Goal: Task Accomplishment & Management: Manage account settings

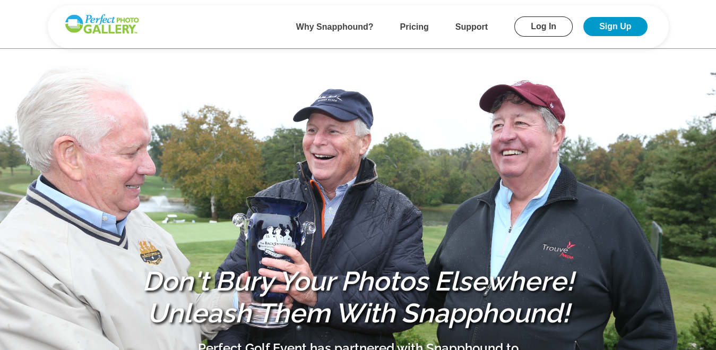
click at [538, 23] on link "Log In" at bounding box center [543, 26] width 58 height 20
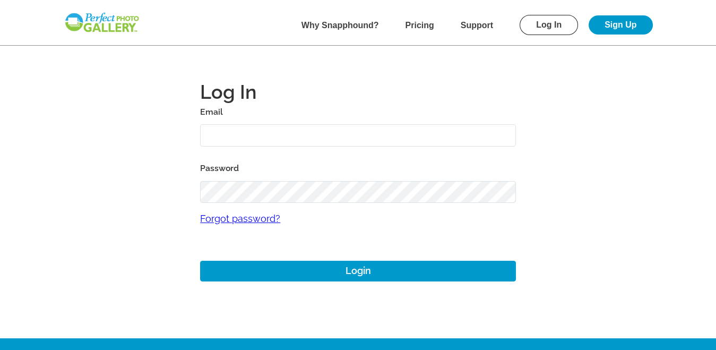
click at [257, 130] on input "text" at bounding box center [358, 135] width 316 height 23
type input "[EMAIL_ADDRESS][DOMAIN_NAME]"
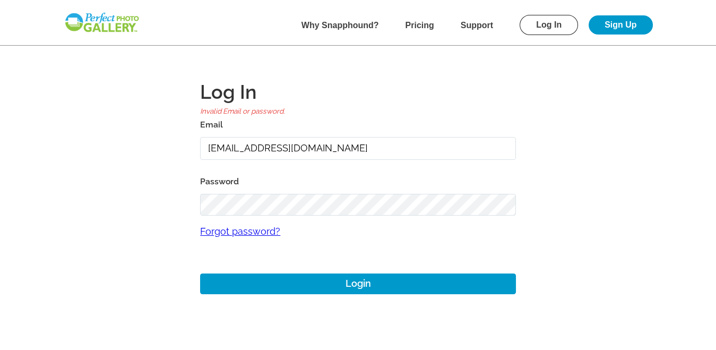
click at [230, 232] on link "Forgot password?" at bounding box center [358, 231] width 316 height 31
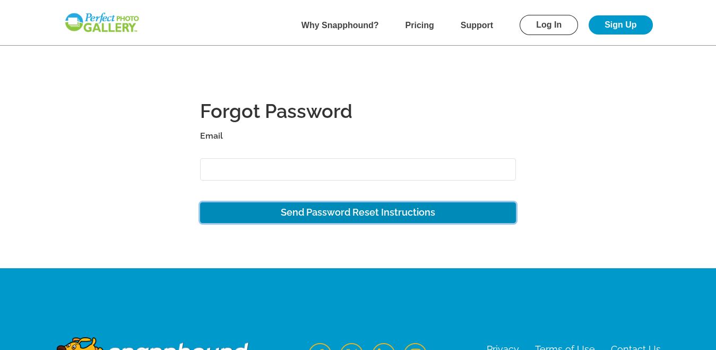
click at [316, 211] on button "Send Password Reset Instructions" at bounding box center [358, 212] width 316 height 21
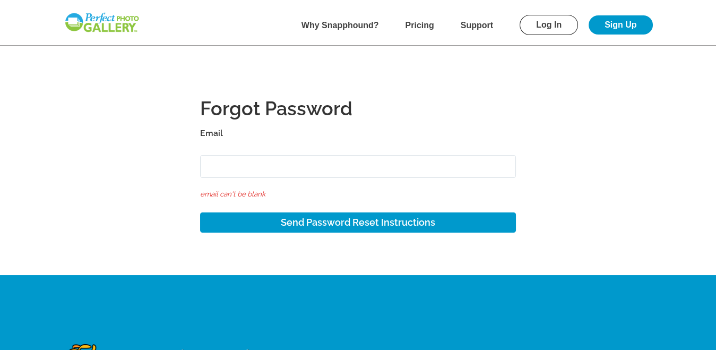
click at [240, 141] on div "Forgot Password Email email can't be blank" at bounding box center [358, 148] width 316 height 105
click at [234, 144] on div "Forgot Password Email email can't be blank" at bounding box center [358, 148] width 316 height 105
click at [239, 123] on h1 "Forgot Password" at bounding box center [358, 111] width 316 height 30
click at [237, 132] on label "Email" at bounding box center [358, 133] width 316 height 15
click at [237, 155] on input "Email" at bounding box center [358, 166] width 316 height 23
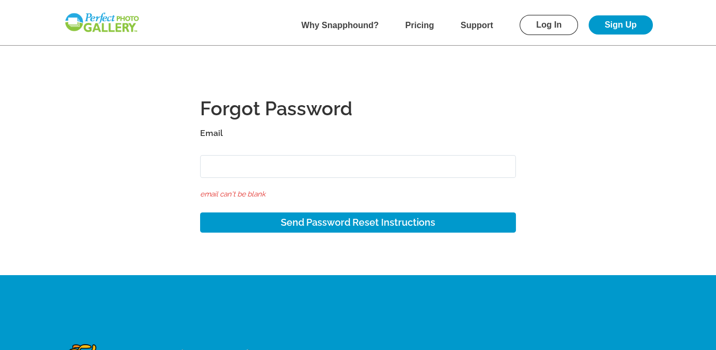
click at [233, 148] on div "Forgot Password Email email can't be blank" at bounding box center [358, 148] width 316 height 105
click at [228, 164] on input "Email" at bounding box center [358, 166] width 316 height 23
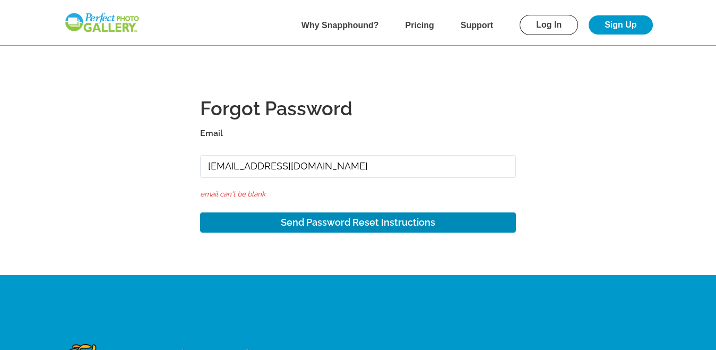
type input "[EMAIL_ADDRESS][DOMAIN_NAME]"
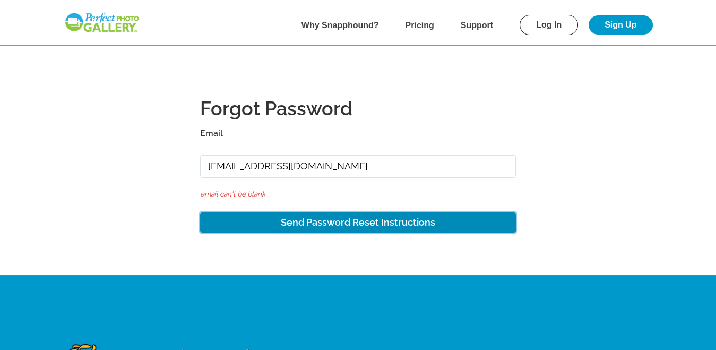
click at [364, 221] on button "Send Password Reset Instructions" at bounding box center [358, 222] width 316 height 21
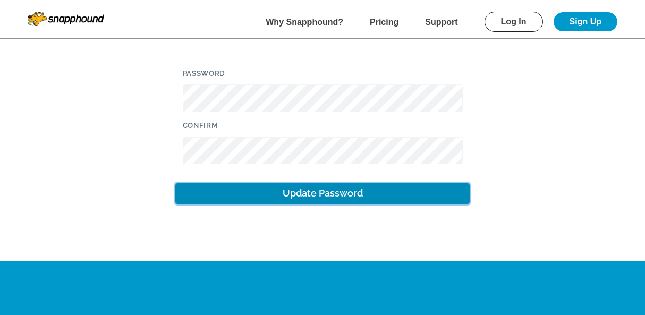
click at [297, 197] on button "Update Password" at bounding box center [322, 193] width 294 height 21
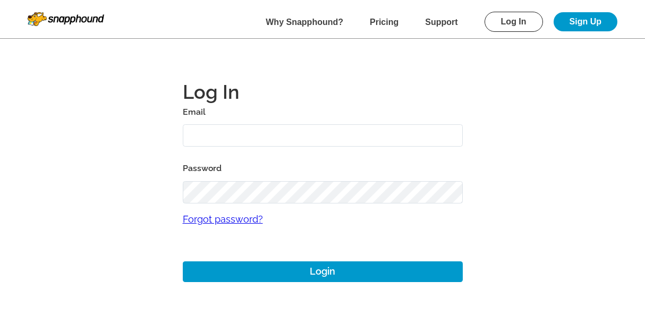
click at [233, 128] on input "text" at bounding box center [323, 135] width 280 height 23
type input "dom1976lombar@gmail.com"
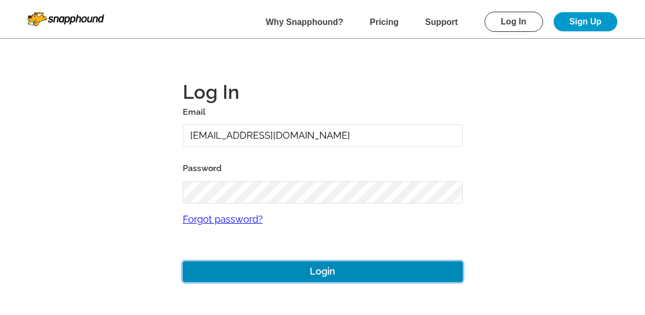
click at [310, 268] on button "Login" at bounding box center [323, 271] width 280 height 21
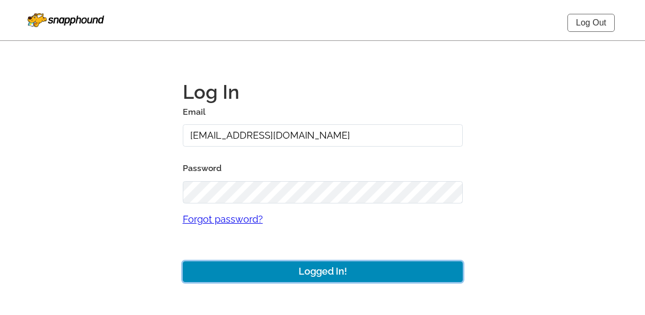
click at [300, 271] on button "Logged In!" at bounding box center [323, 271] width 280 height 21
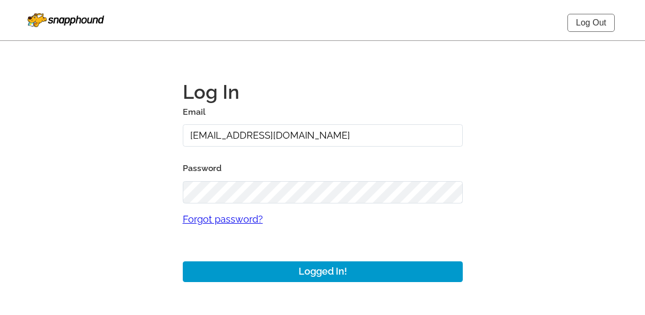
click at [69, 24] on img at bounding box center [66, 20] width 76 height 14
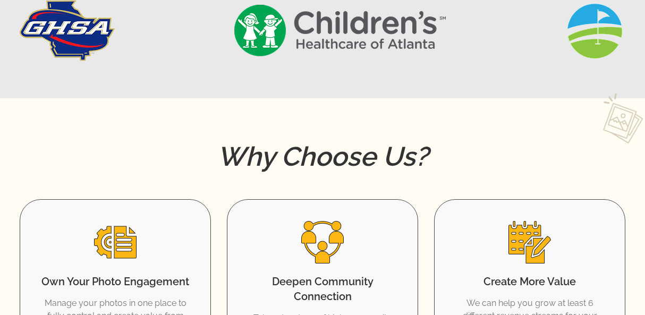
scroll to position [412, 0]
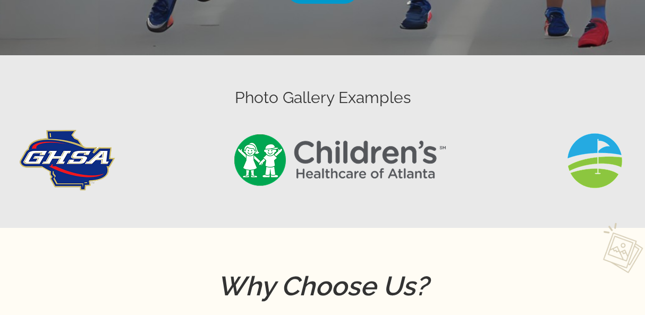
click at [609, 162] on img at bounding box center [594, 160] width 61 height 61
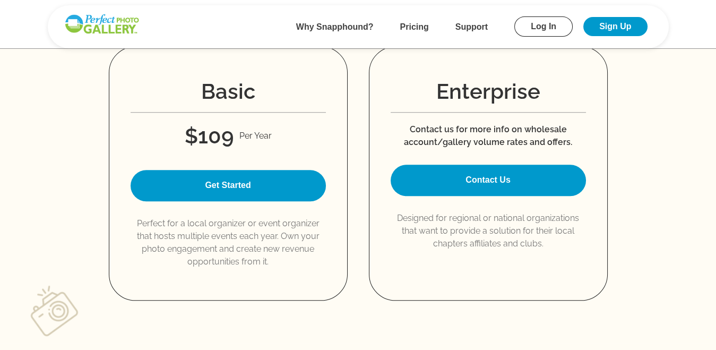
scroll to position [1368, 0]
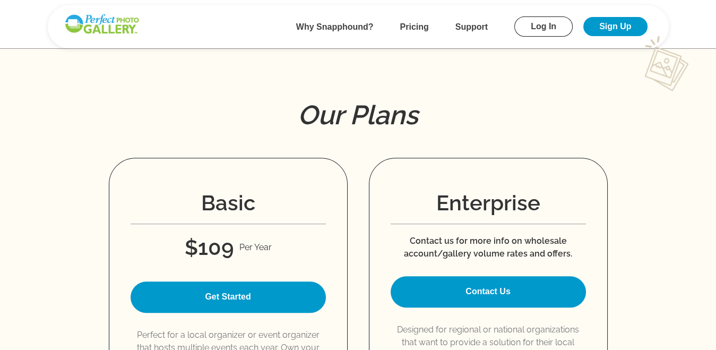
click at [544, 27] on link "Log In" at bounding box center [543, 26] width 58 height 20
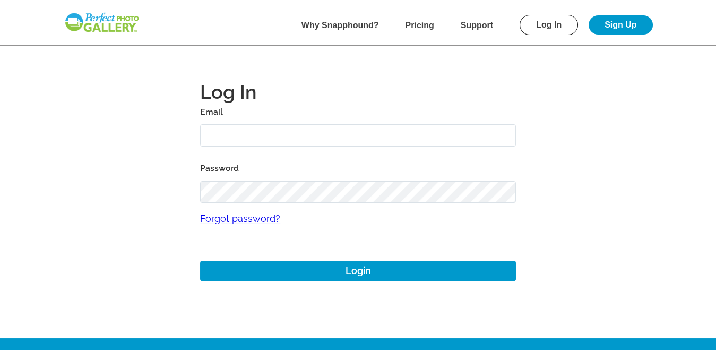
click at [243, 89] on div "Log In Email Password Forgot password? Login" at bounding box center [358, 181] width 316 height 229
click at [245, 129] on input "text" at bounding box center [358, 135] width 316 height 23
type input "dom1976lombar@gmail.com"
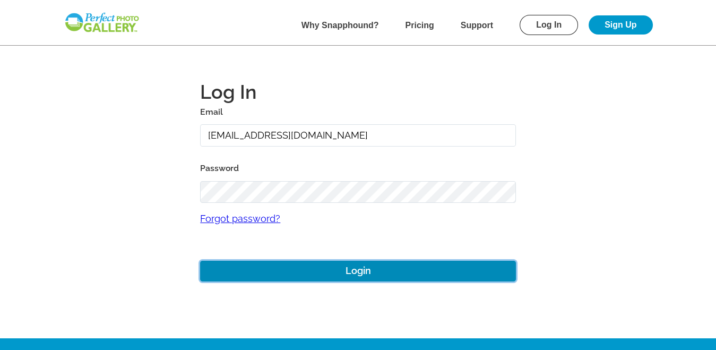
click at [356, 267] on button "Login" at bounding box center [358, 271] width 316 height 21
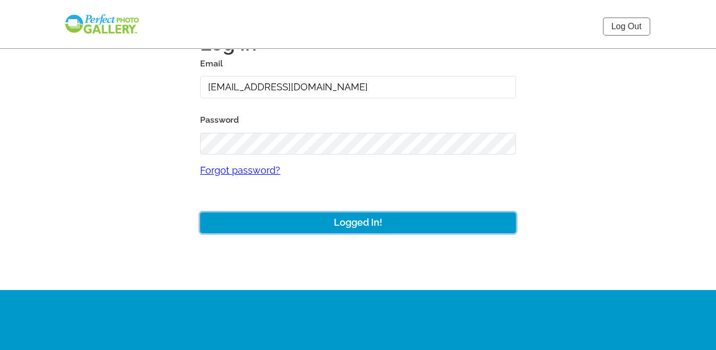
scroll to position [155, 0]
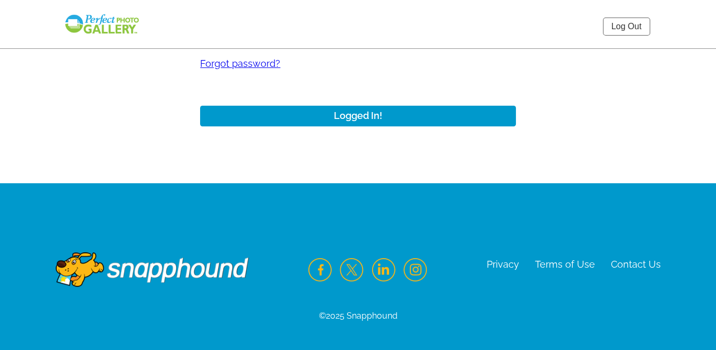
click at [625, 23] on link "Log Out" at bounding box center [626, 27] width 47 height 18
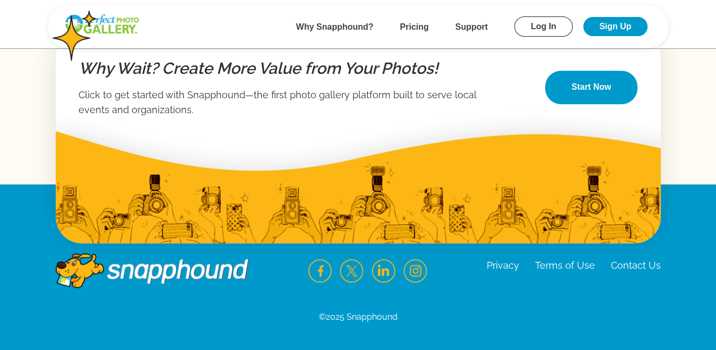
click at [461, 22] on li "Support" at bounding box center [472, 26] width 32 height 17
click at [467, 24] on b "Support" at bounding box center [472, 26] width 32 height 9
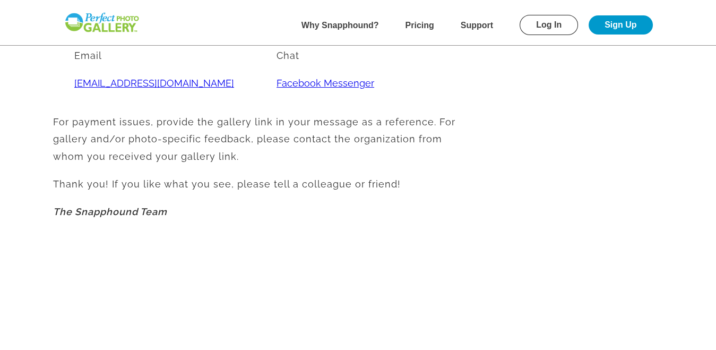
scroll to position [553, 0]
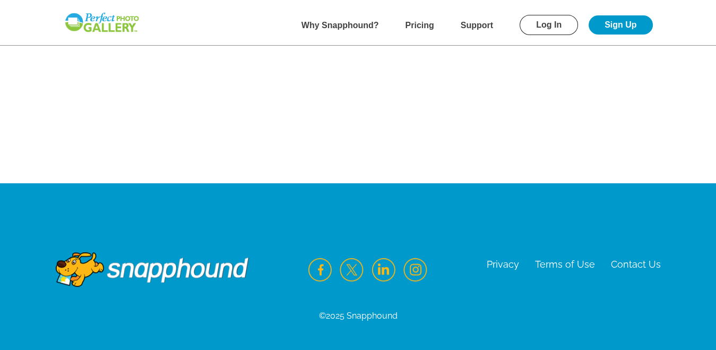
click at [467, 25] on b "Support" at bounding box center [477, 25] width 32 height 9
click at [623, 25] on link "Sign Up" at bounding box center [621, 24] width 64 height 19
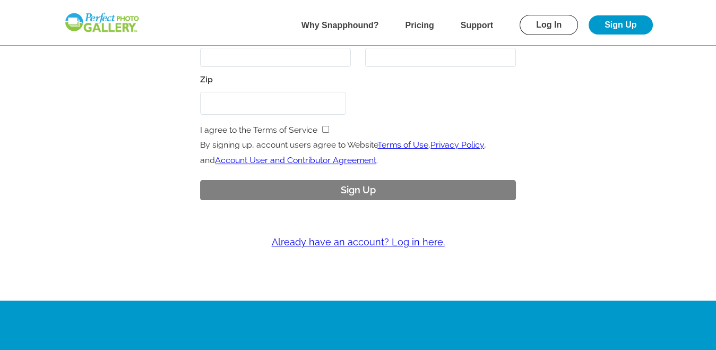
scroll to position [215, 0]
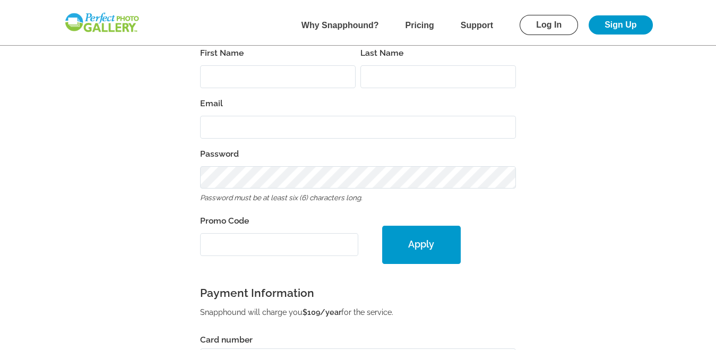
click at [553, 23] on link "Log In" at bounding box center [549, 25] width 58 height 20
